Goal: Check status: Check status

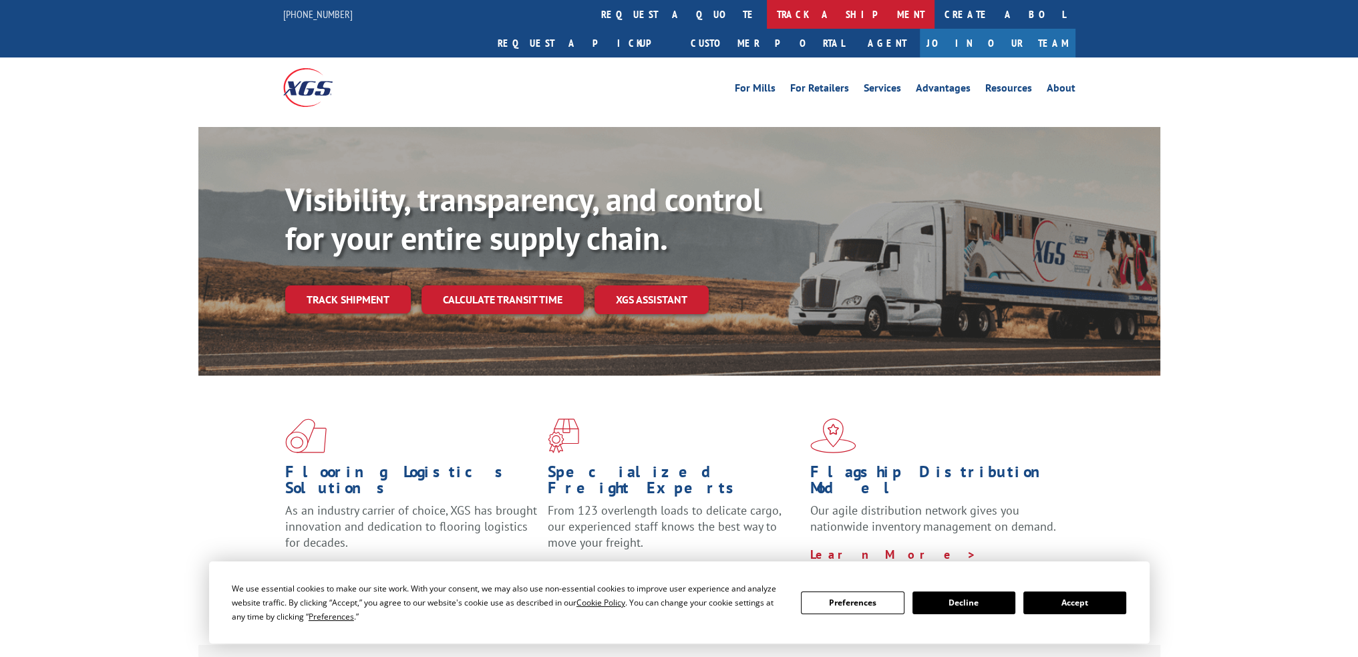
click at [767, 5] on link "track a shipment" at bounding box center [851, 14] width 168 height 29
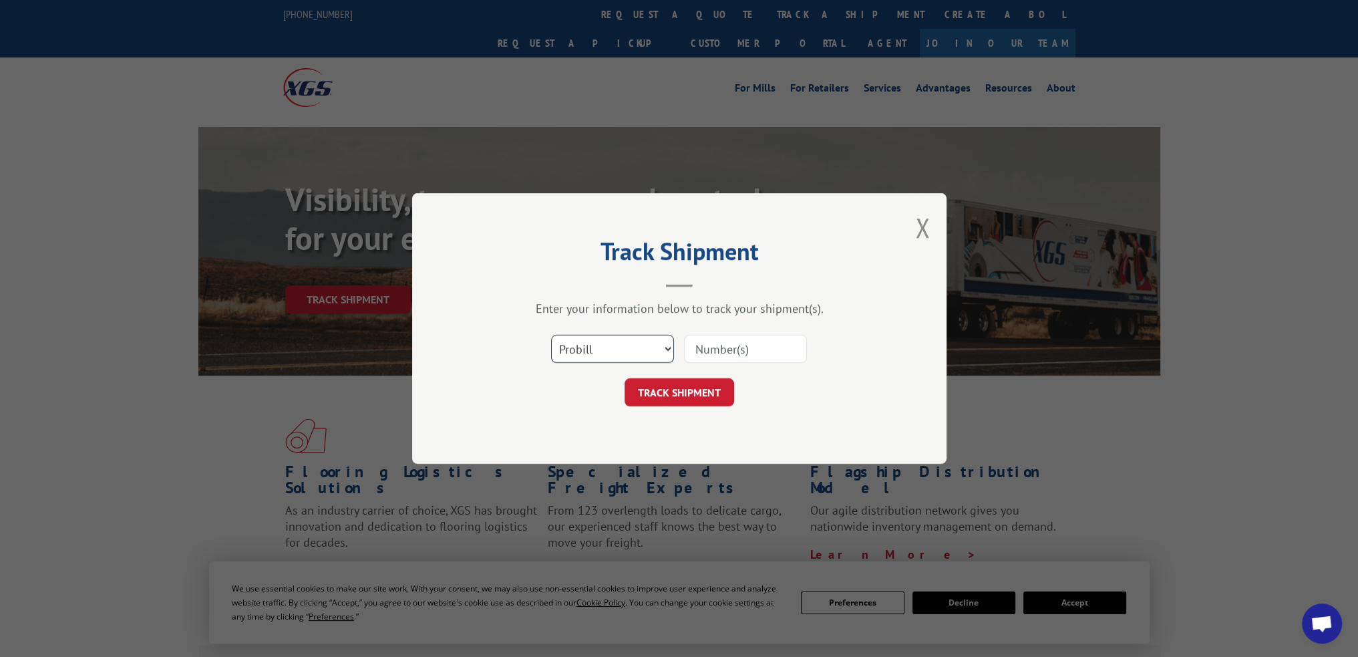
drag, startPoint x: 609, startPoint y: 344, endPoint x: 609, endPoint y: 357, distance: 13.4
click at [609, 347] on select "Select category... Probill BOL PO" at bounding box center [612, 349] width 123 height 28
select select "po"
click at [551, 335] on select "Select category... Probill BOL PO" at bounding box center [612, 349] width 123 height 28
click at [725, 352] on input at bounding box center [745, 349] width 123 height 28
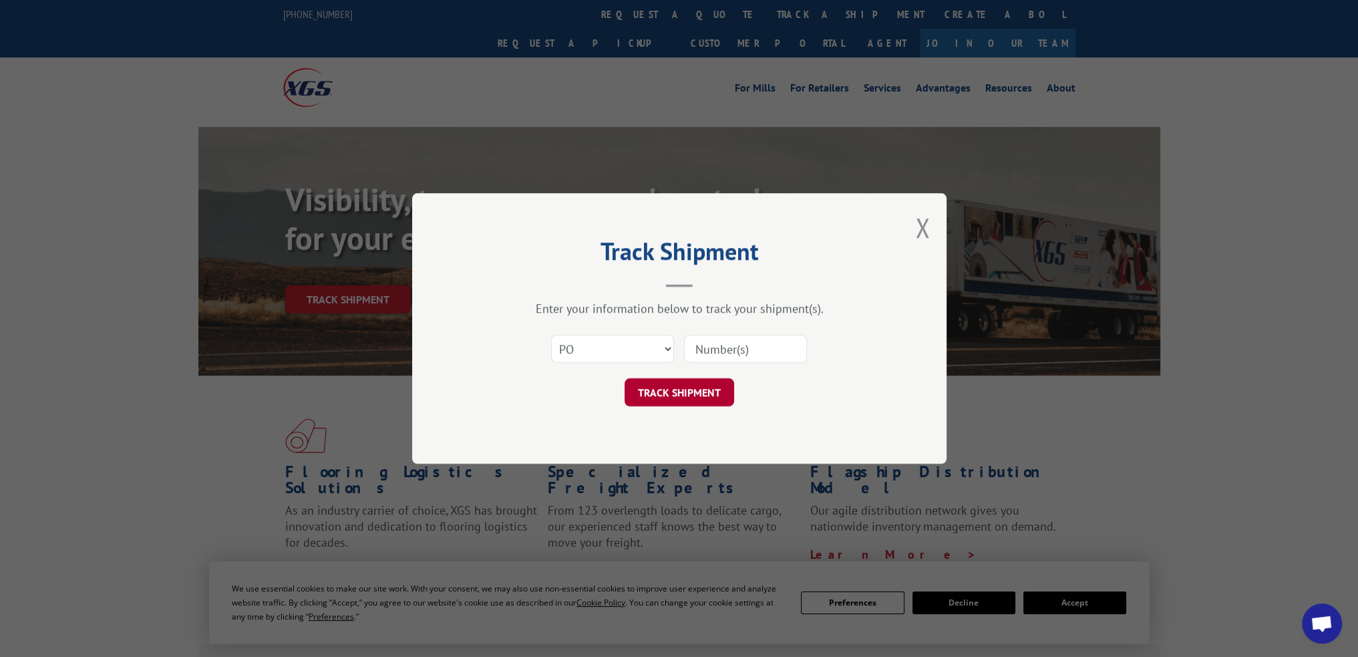
paste input "STB07M0"
type input "STB07M0"
click at [689, 392] on button "TRACK SHIPMENT" at bounding box center [679, 392] width 110 height 28
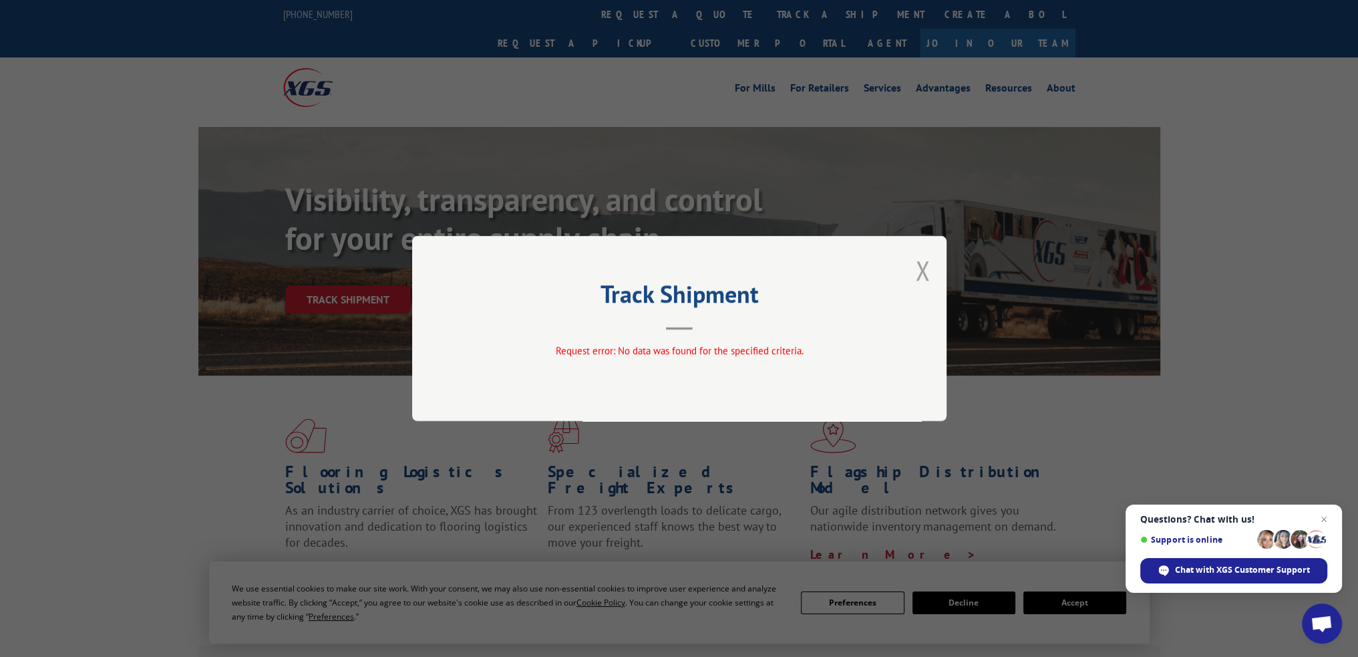
click at [919, 272] on button "Close modal" at bounding box center [922, 269] width 15 height 35
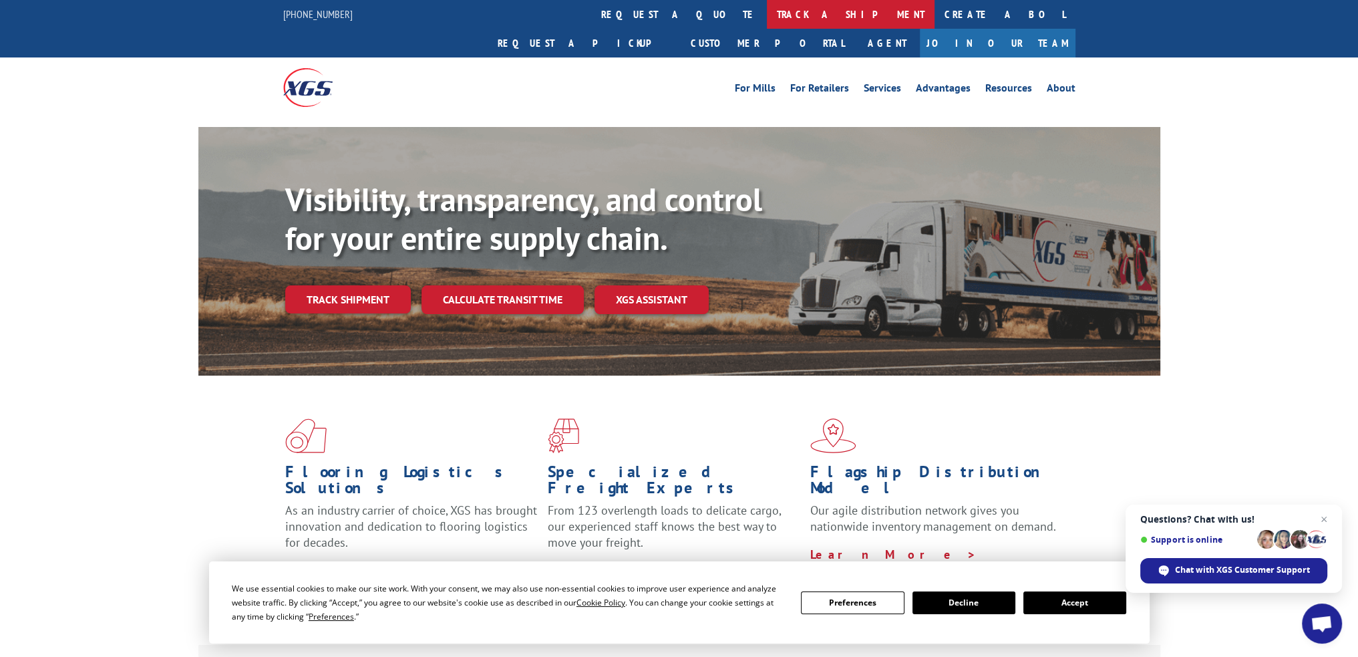
click at [767, 19] on link "track a shipment" at bounding box center [851, 14] width 168 height 29
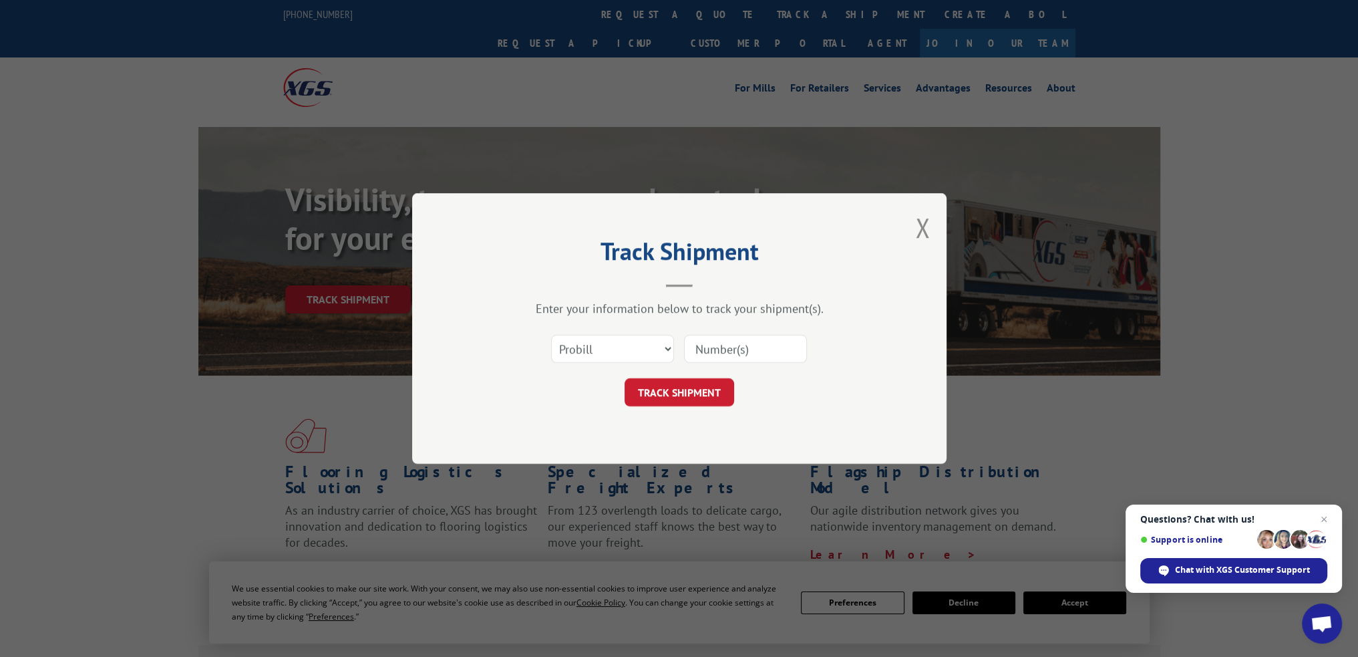
drag, startPoint x: 587, startPoint y: 332, endPoint x: 586, endPoint y: 347, distance: 14.7
click at [587, 333] on div "Select category... Probill BOL PO" at bounding box center [613, 348] width 122 height 31
drag, startPoint x: 586, startPoint y: 348, endPoint x: 586, endPoint y: 357, distance: 9.4
click at [586, 348] on select "Select category... Probill BOL PO" at bounding box center [612, 349] width 123 height 28
click at [551, 335] on select "Select category... Probill BOL PO" at bounding box center [612, 349] width 123 height 28
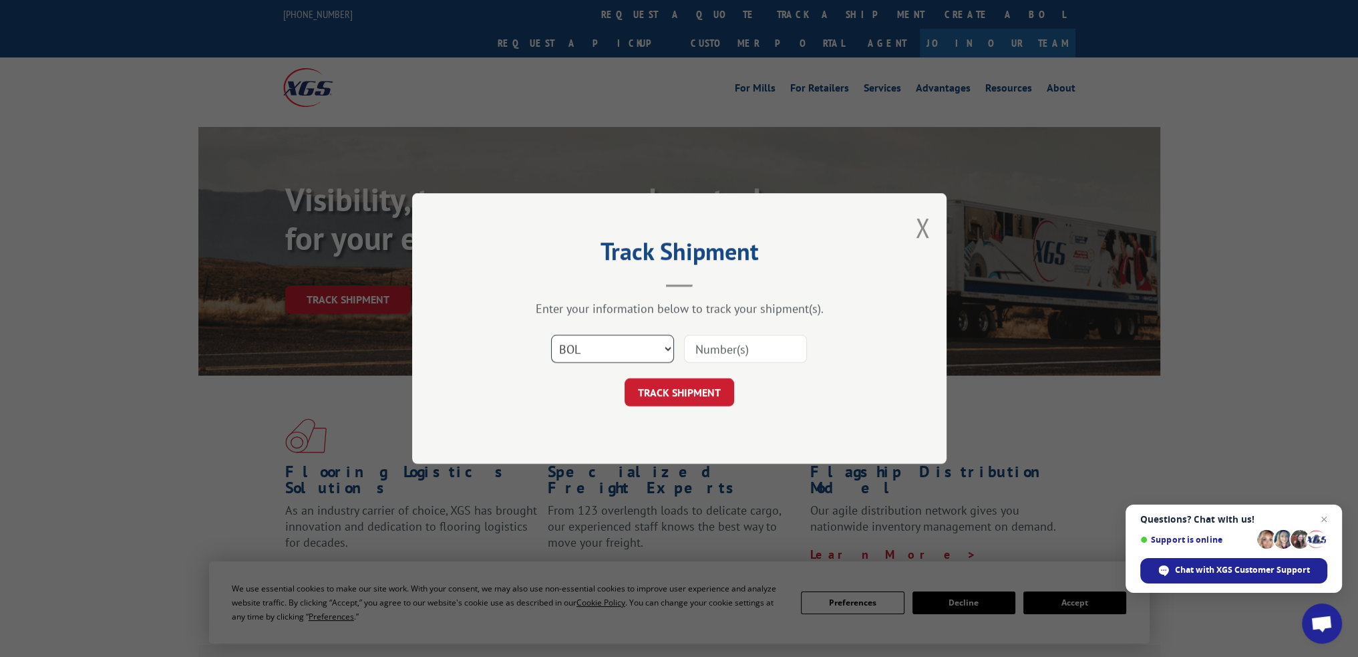
click at [604, 350] on select "Select category... Probill BOL PO" at bounding box center [612, 349] width 123 height 28
select select "po"
click at [551, 335] on select "Select category... Probill BOL PO" at bounding box center [612, 349] width 123 height 28
click at [743, 357] on input at bounding box center [745, 349] width 123 height 28
paste input "STB07M0"
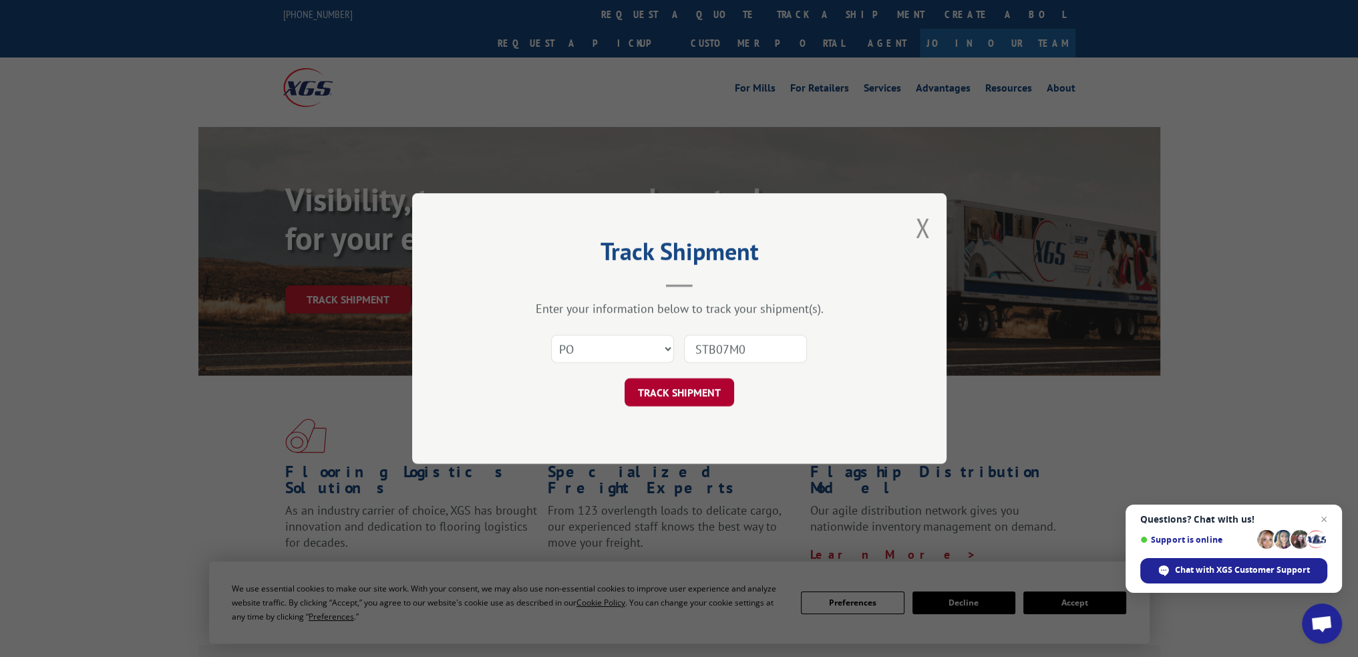
type input "STB07M0"
click at [687, 381] on button "TRACK SHIPMENT" at bounding box center [679, 392] width 110 height 28
